Goal: Navigation & Orientation: Go to known website

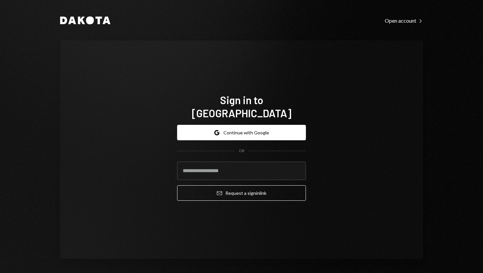
type input "**********"
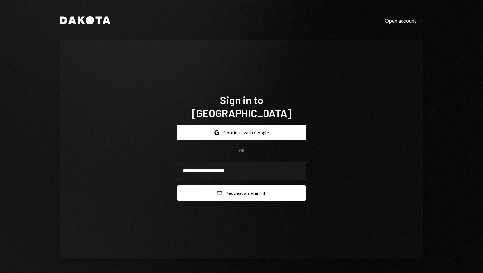
click at [213, 188] on button "Email Request a sign in link" at bounding box center [241, 192] width 129 height 15
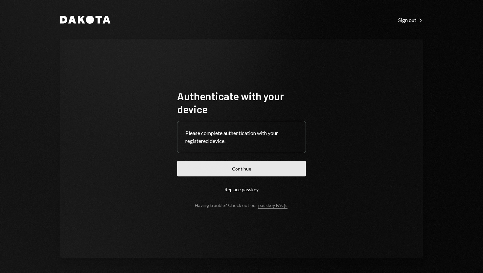
click at [241, 171] on button "Continue" at bounding box center [241, 168] width 129 height 15
